Goal: Information Seeking & Learning: Compare options

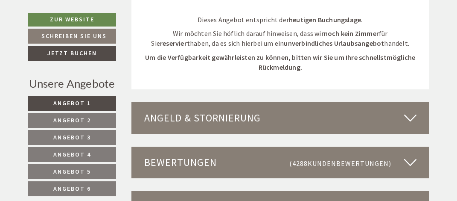
scroll to position [2294, 0]
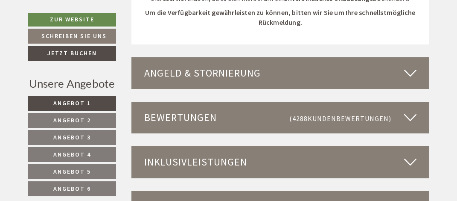
click at [409, 72] on icon at bounding box center [410, 73] width 12 height 15
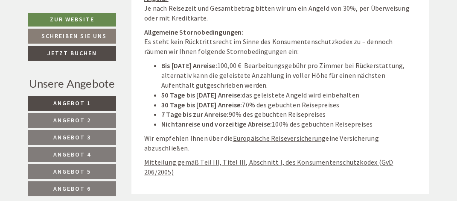
scroll to position [2338, 0]
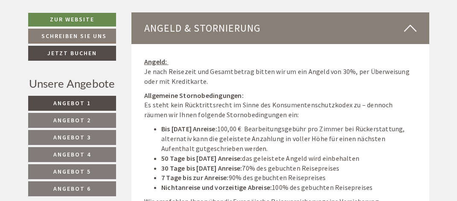
click at [410, 22] on icon at bounding box center [410, 28] width 12 height 15
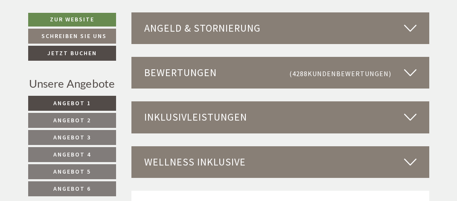
click at [410, 70] on icon at bounding box center [410, 72] width 12 height 15
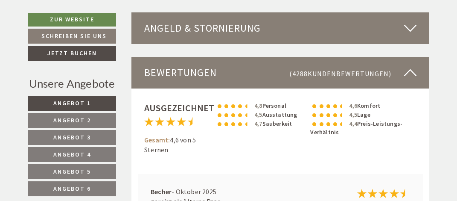
click at [410, 70] on icon at bounding box center [410, 72] width 12 height 15
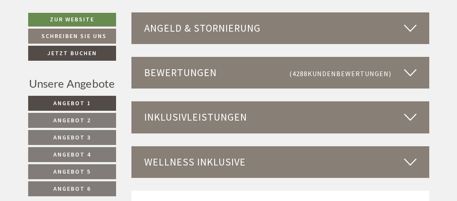
click at [410, 114] on icon at bounding box center [410, 117] width 12 height 15
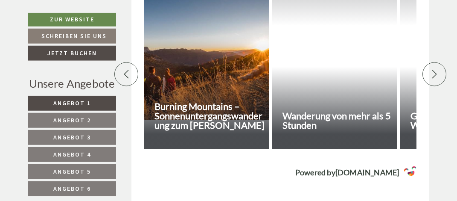
scroll to position [3283, 0]
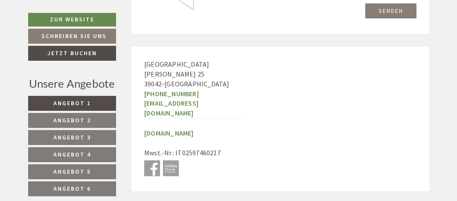
scroll to position [3251, 0]
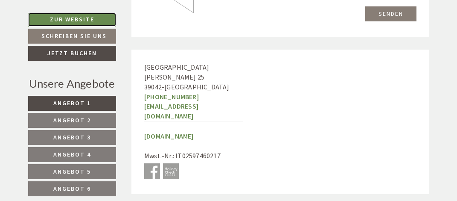
click at [76, 19] on link "Zur Website" at bounding box center [72, 20] width 88 height 14
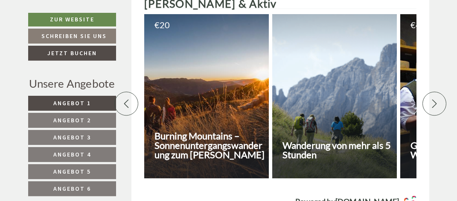
scroll to position [2553, 0]
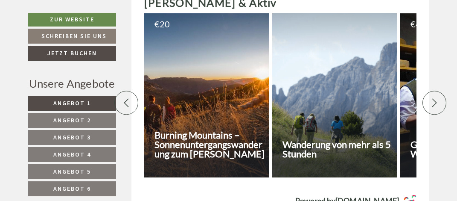
click at [96, 97] on link "Angebot 1" at bounding box center [72, 103] width 88 height 15
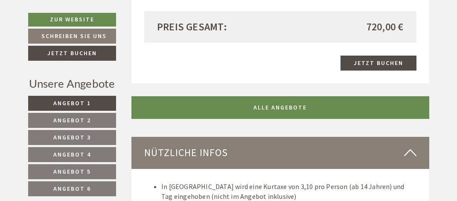
scroll to position [1000, 0]
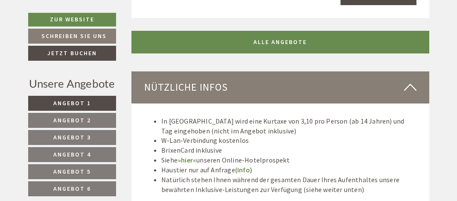
click at [91, 117] on link "Angebot 2" at bounding box center [72, 120] width 88 height 15
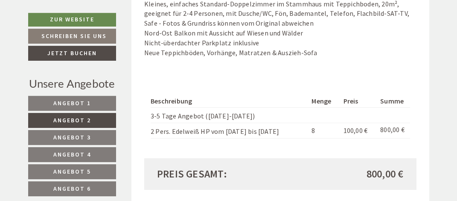
scroll to position [820, 0]
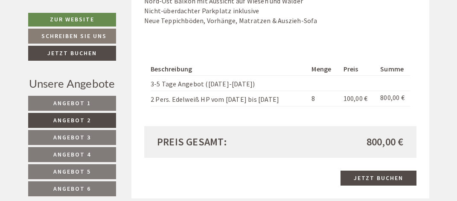
click at [96, 133] on link "Angebot 3" at bounding box center [72, 137] width 88 height 15
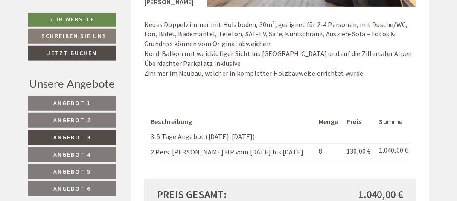
scroll to position [775, 0]
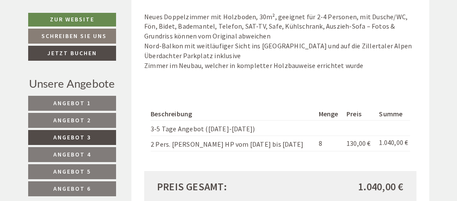
click at [97, 150] on link "Angebot 4" at bounding box center [72, 154] width 88 height 15
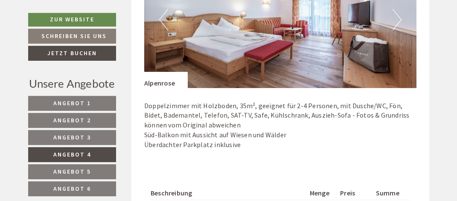
scroll to position [685, 0]
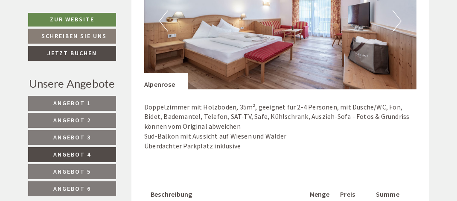
click at [79, 165] on link "Angebot 5" at bounding box center [72, 171] width 88 height 15
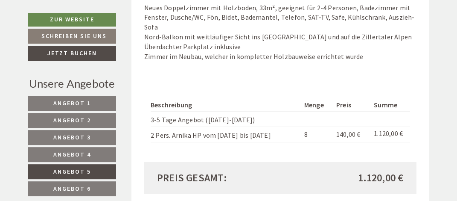
scroll to position [820, 0]
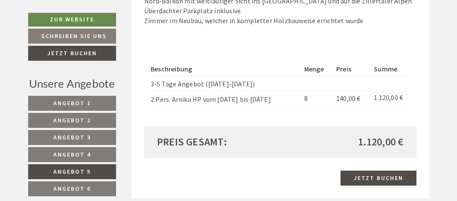
click at [90, 185] on span "Angebot 6" at bounding box center [72, 188] width 38 height 8
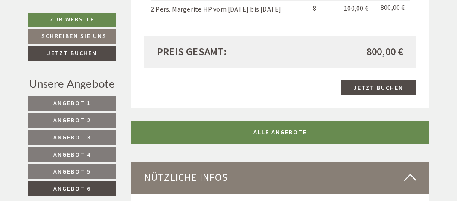
scroll to position [775, 0]
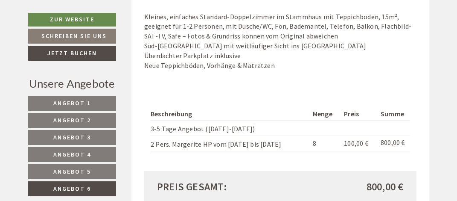
click at [84, 101] on span "Angebot 1" at bounding box center [72, 103] width 38 height 8
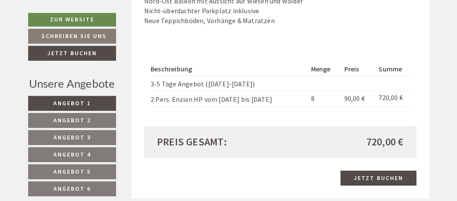
scroll to position [865, 0]
